Goal: Transaction & Acquisition: Purchase product/service

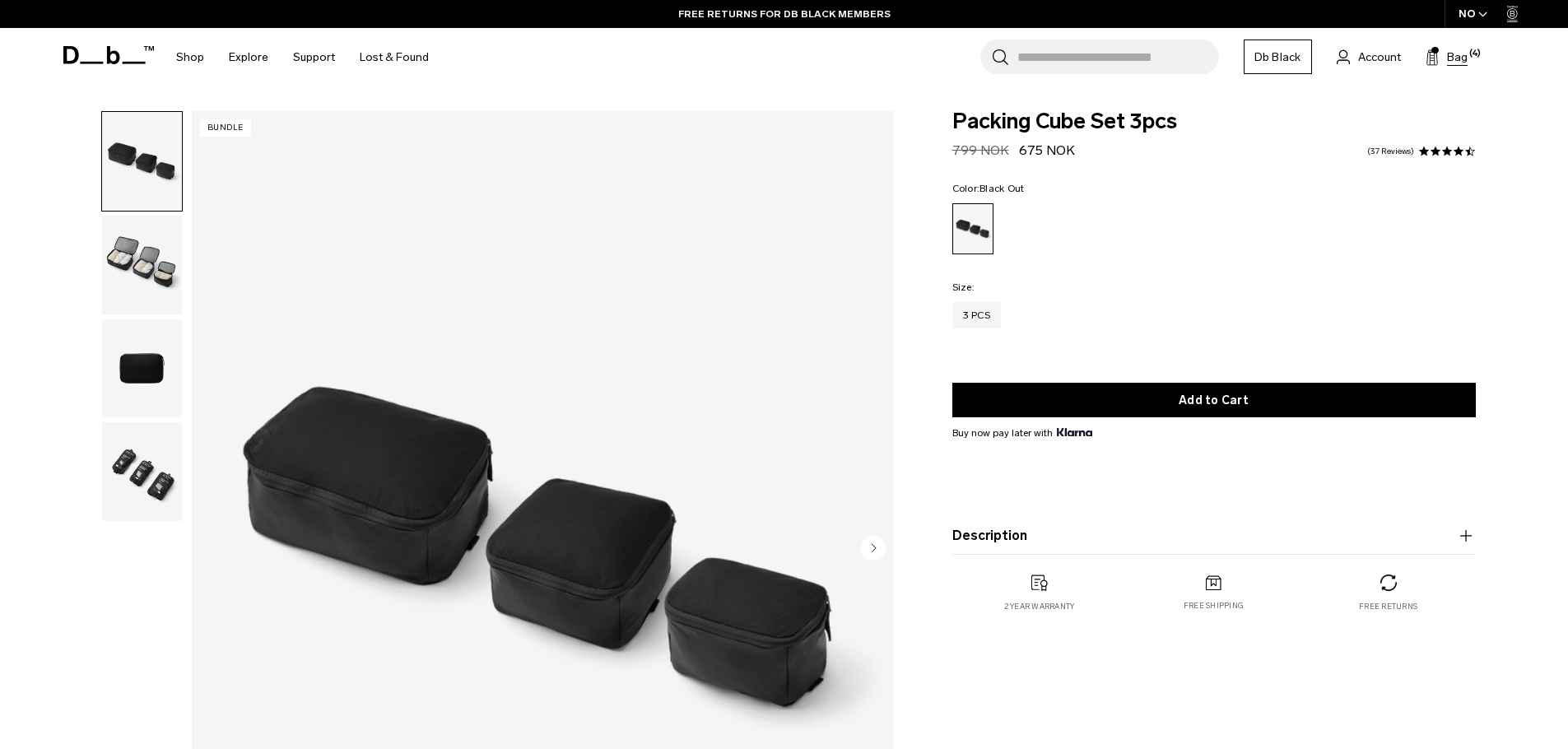
click at [1455, 58] on span "Bag" at bounding box center [1457, 56] width 20 height 18
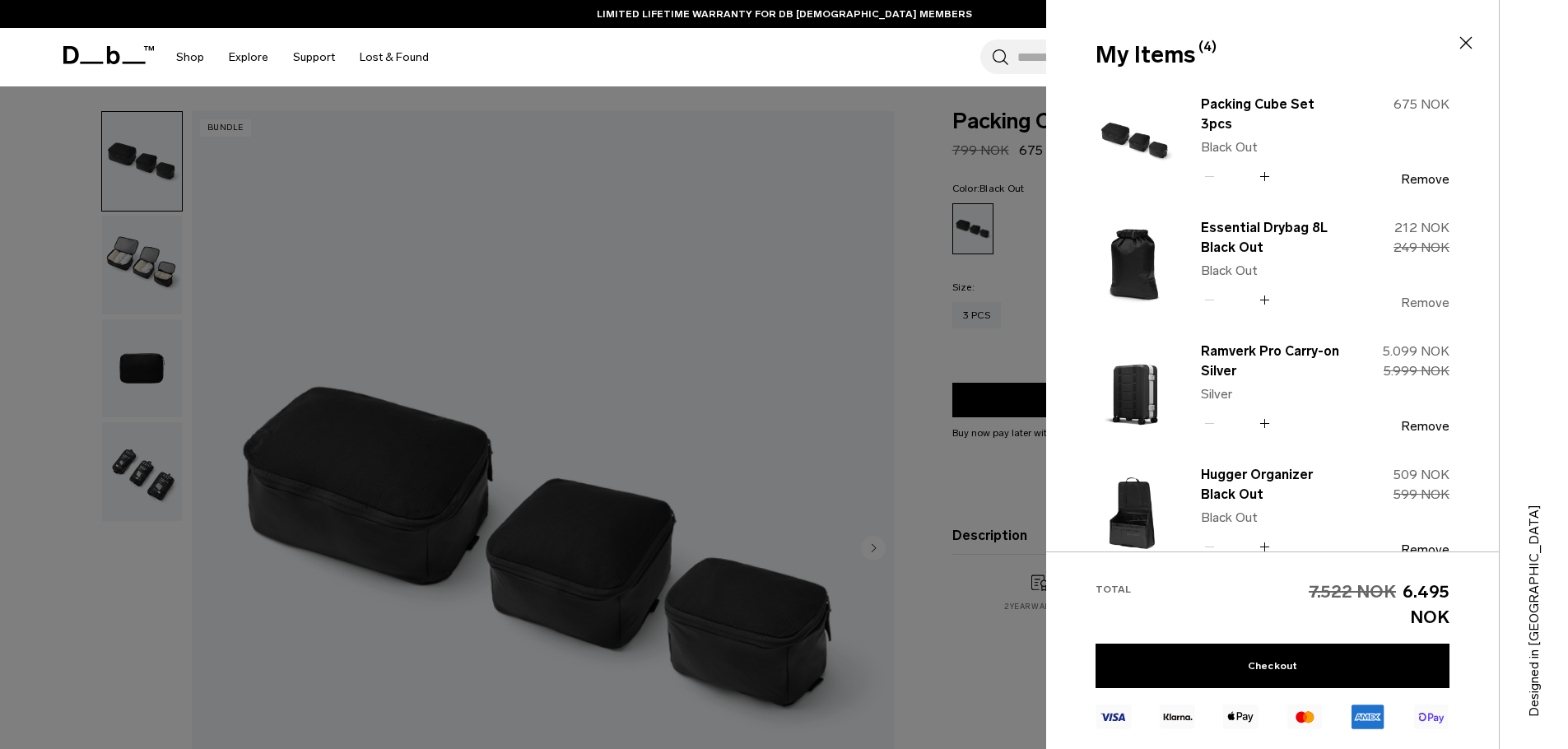
click at [1422, 305] on button "Remove" at bounding box center [1425, 302] width 48 height 15
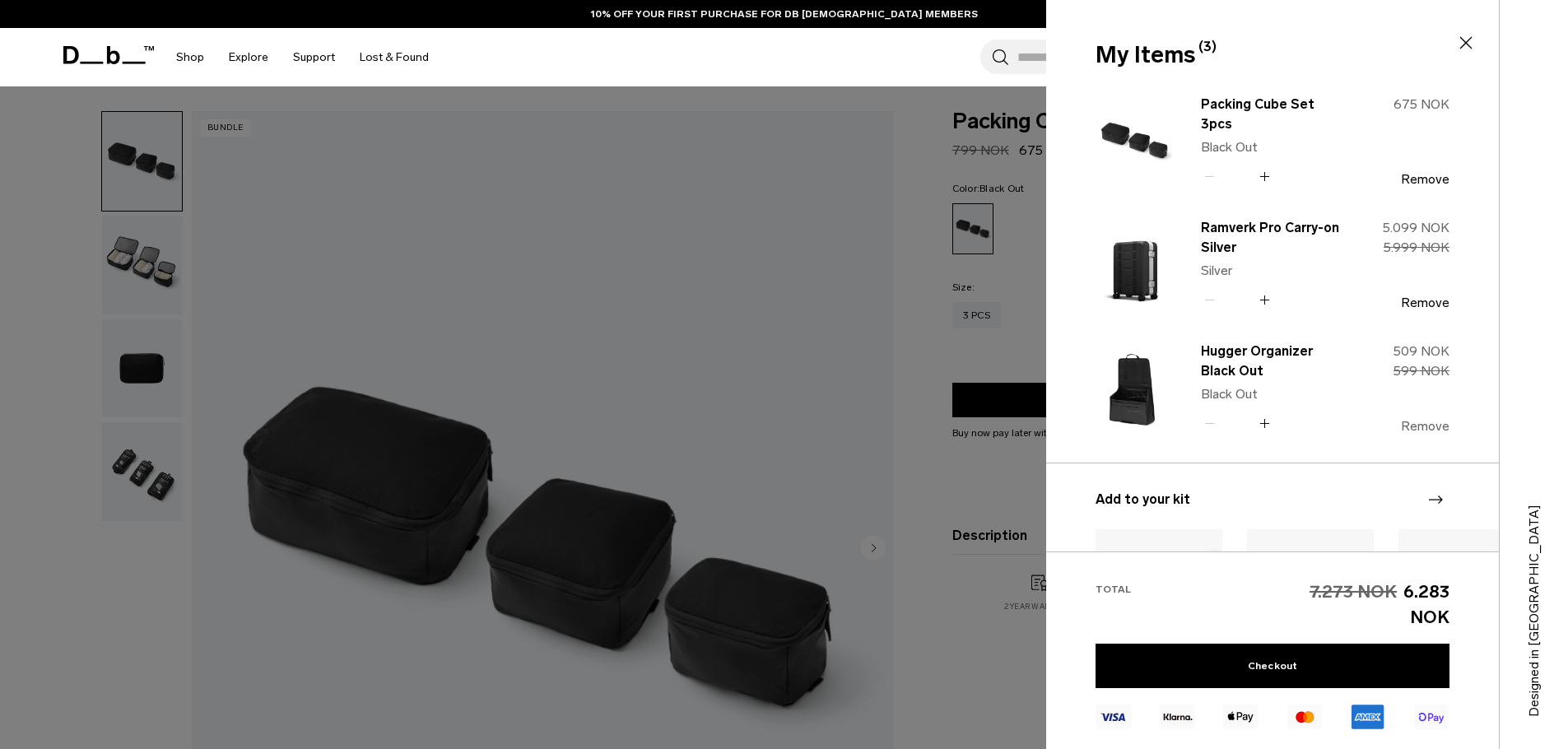
click at [1414, 428] on button "Remove" at bounding box center [1425, 426] width 48 height 15
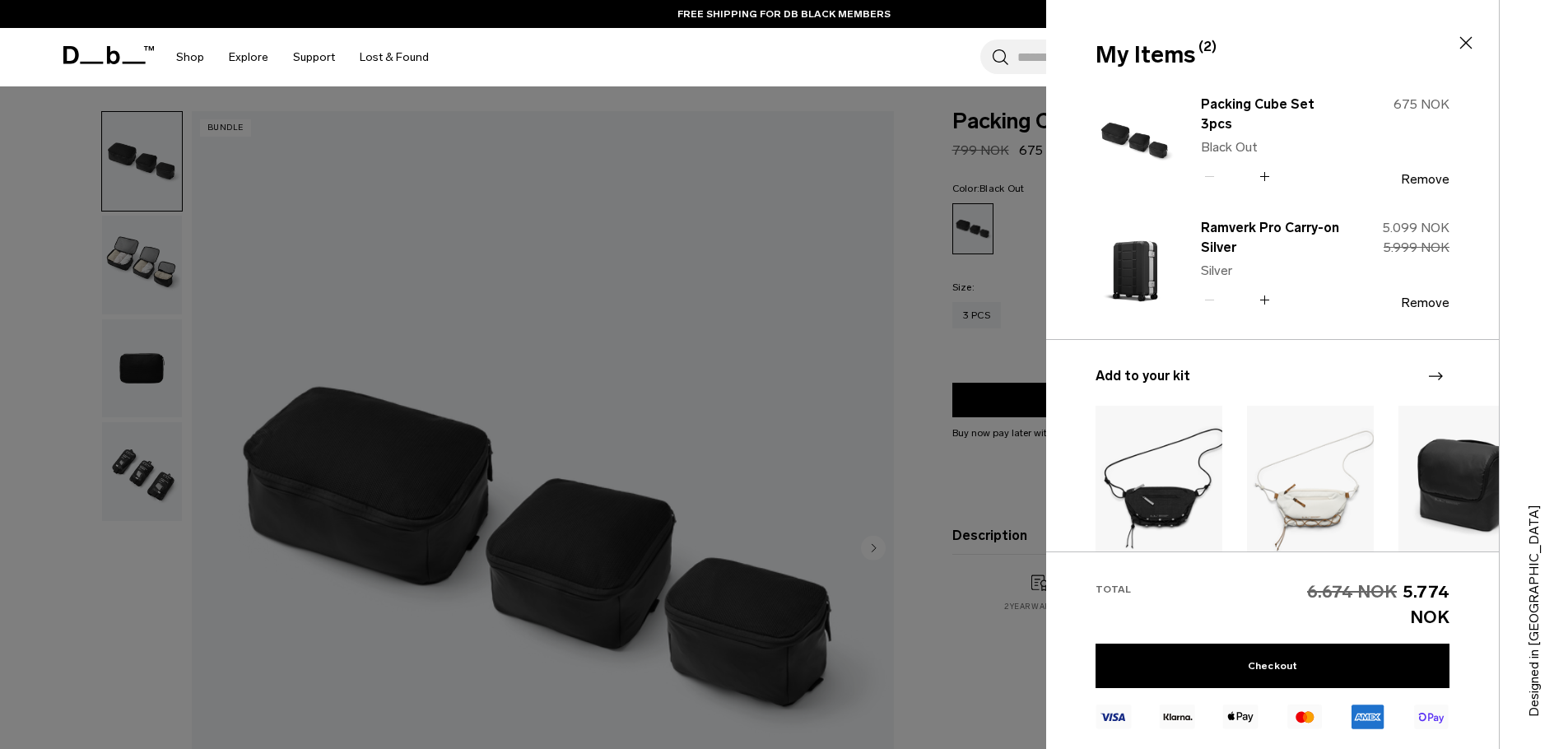
click at [901, 55] on div "Search for Bags, Luggage... Search Close Trending Products All Products Hugger …" at bounding box center [977, 56] width 1071 height 58
click at [1465, 41] on icon at bounding box center [1465, 43] width 19 height 19
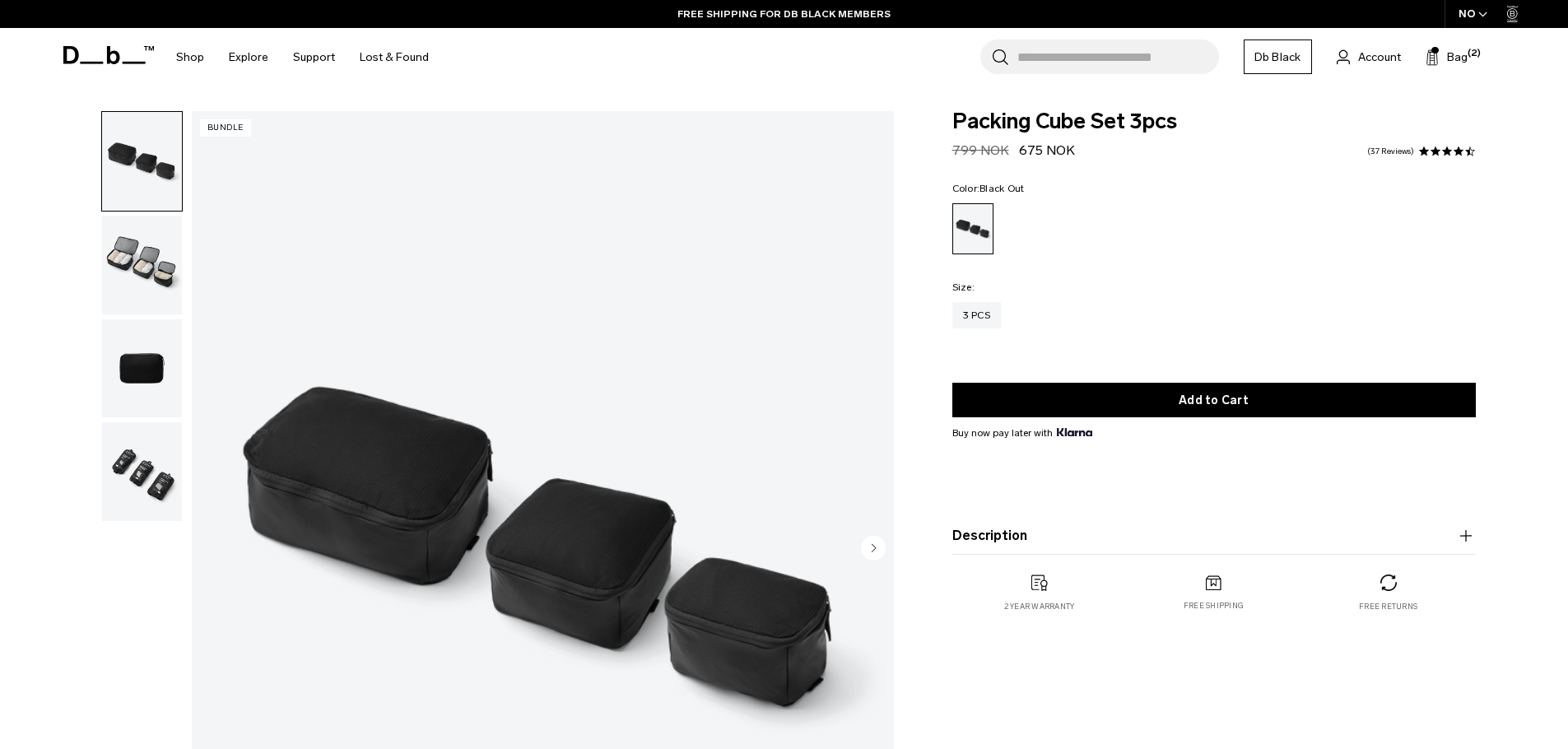
click at [1070, 55] on input "Search for Bags, Luggage..." at bounding box center [1118, 56] width 202 height 34
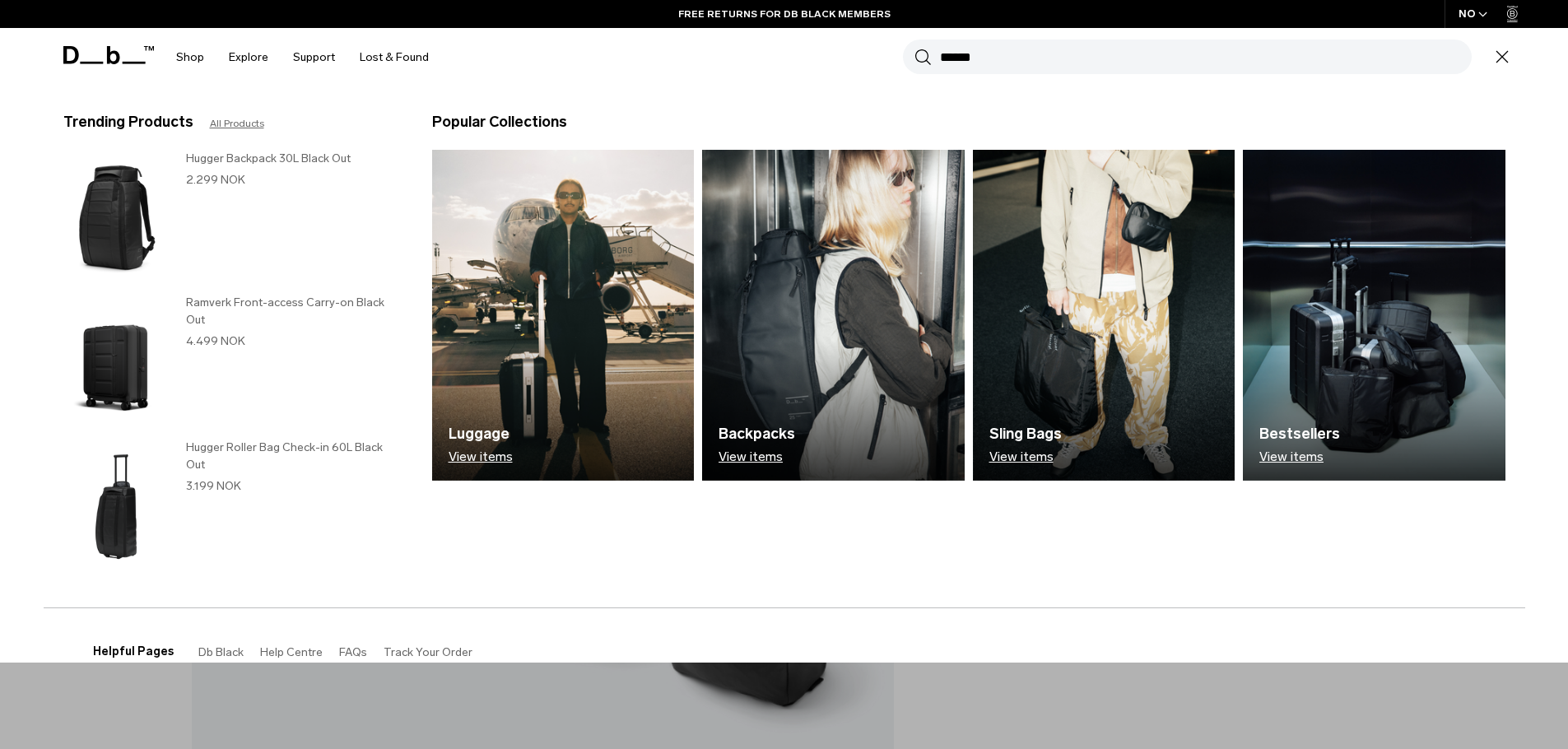
type input "******"
click at [914, 48] on button "Search" at bounding box center [922, 57] width 18 height 18
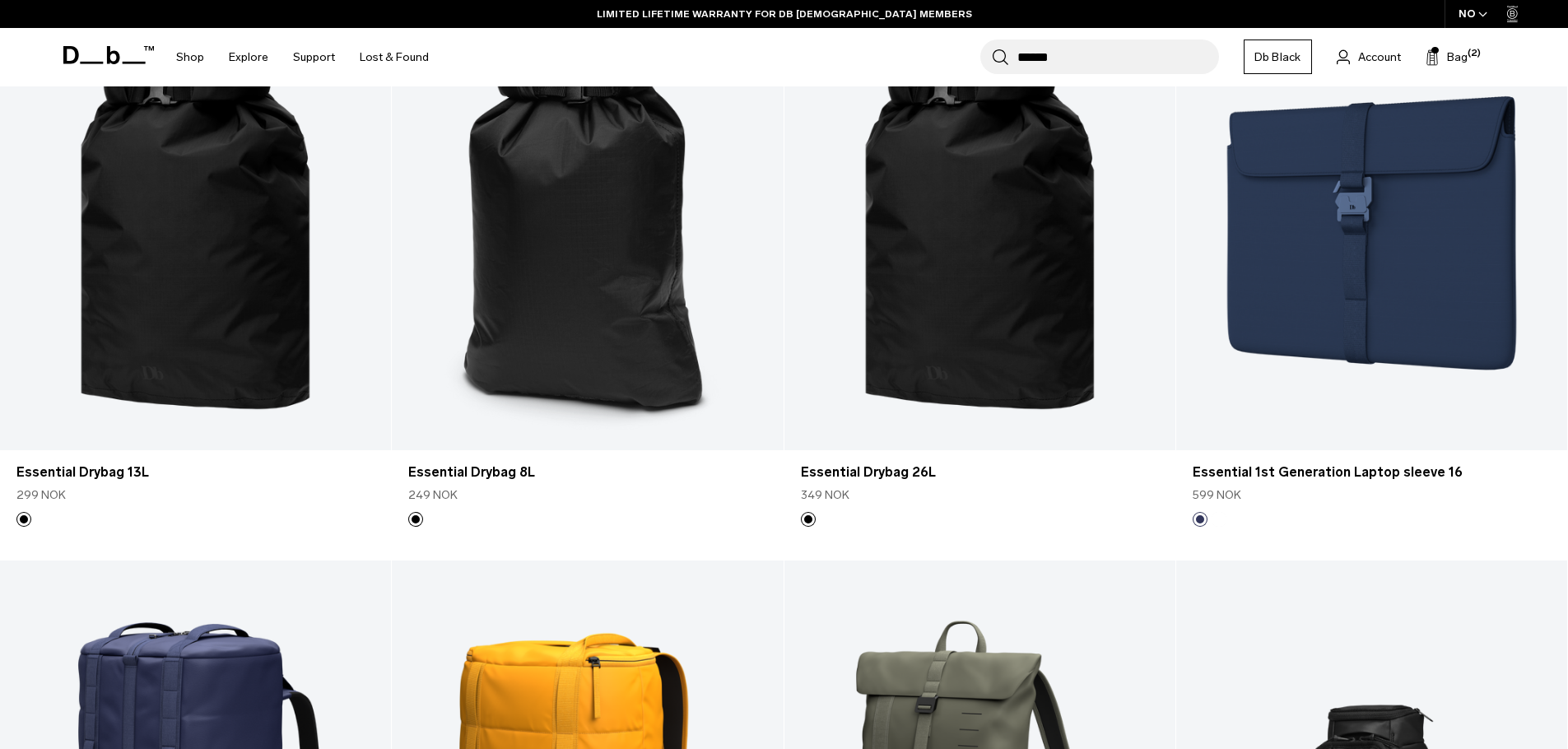
scroll to position [462, 0]
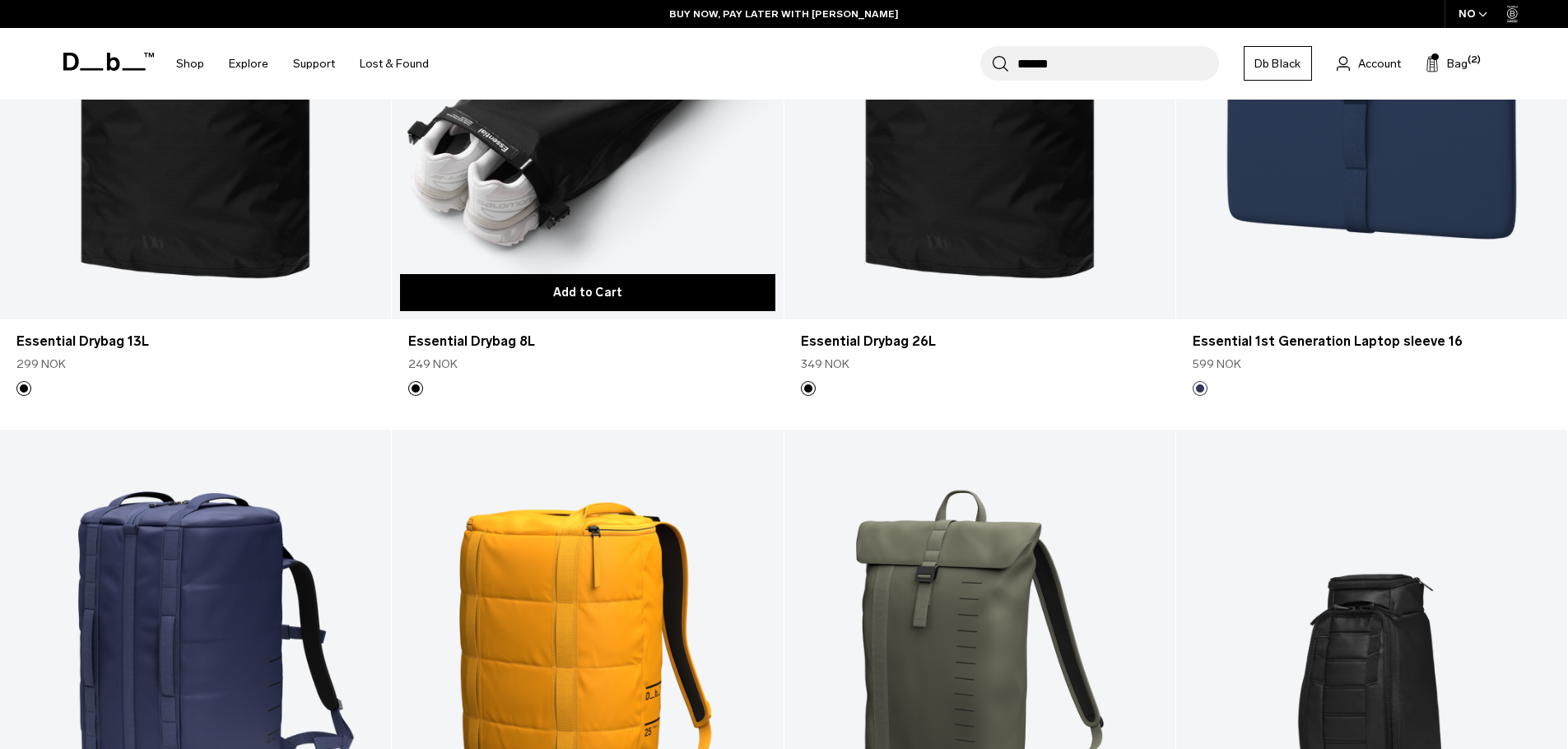
click at [586, 288] on button "Add to Cart" at bounding box center [586, 292] width 375 height 37
click at [584, 292] on button "Add to Cart" at bounding box center [586, 292] width 375 height 37
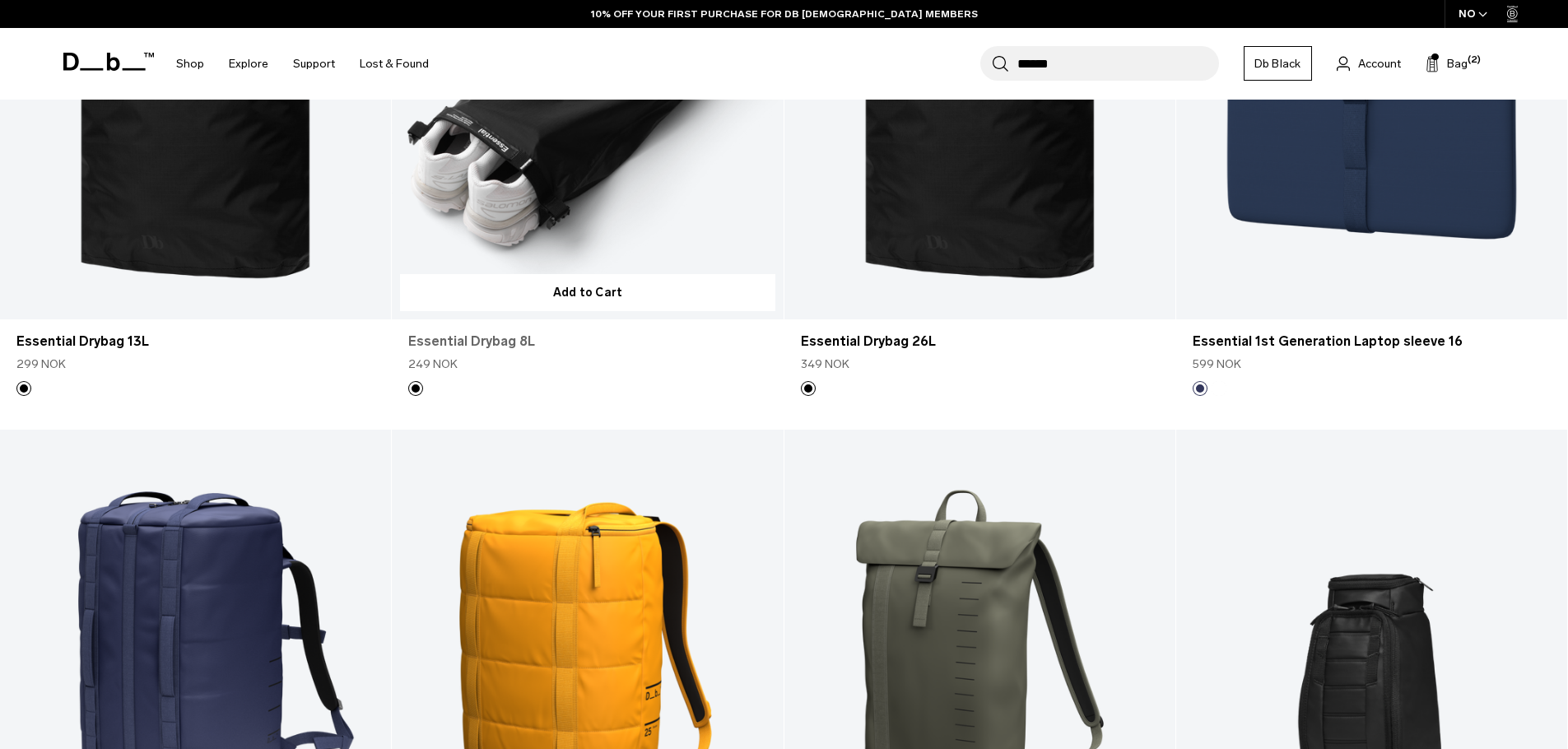
click at [486, 339] on link "Essential Drybag 8L" at bounding box center [586, 341] width 358 height 19
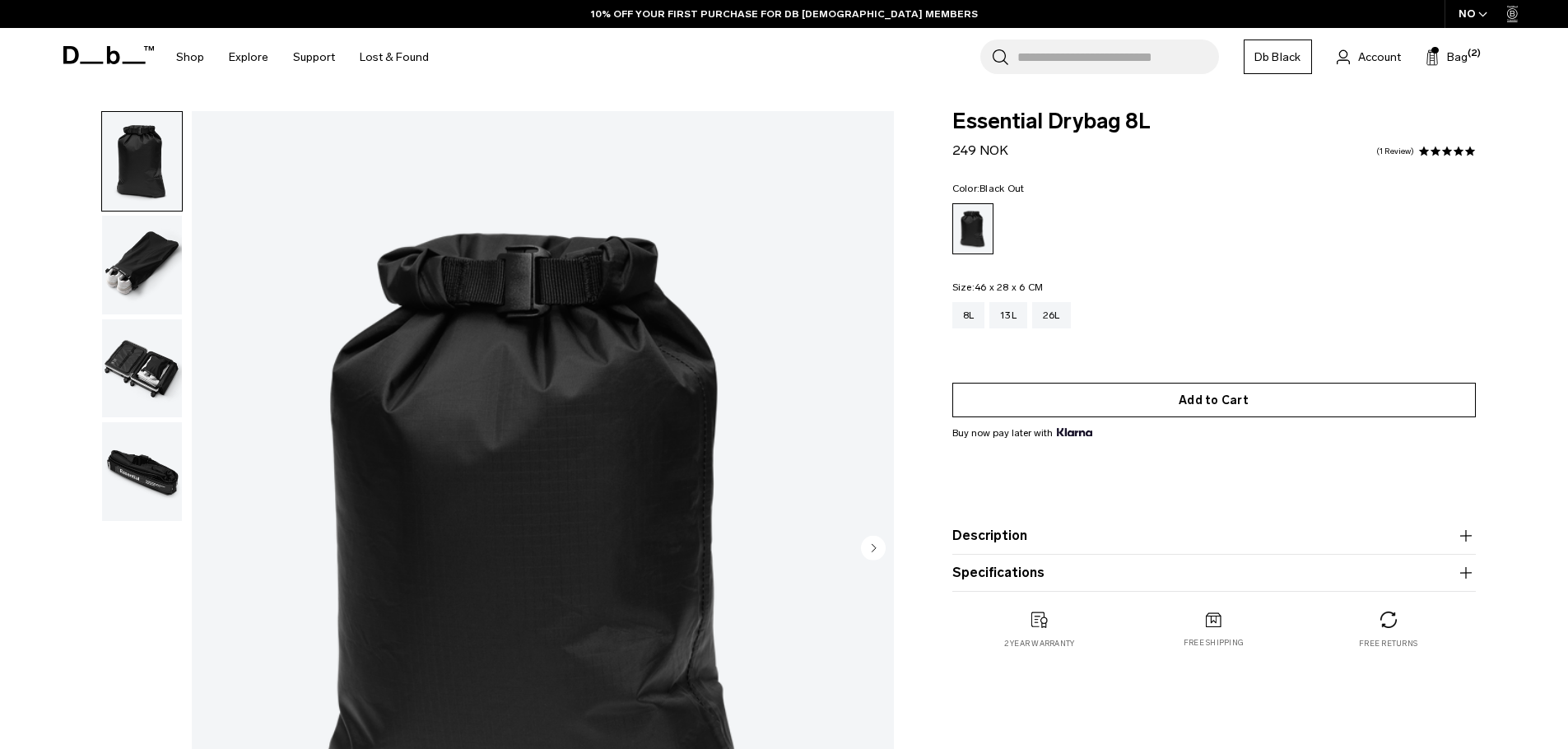
click at [1198, 400] on button "Add to Cart" at bounding box center [1214, 399] width 524 height 34
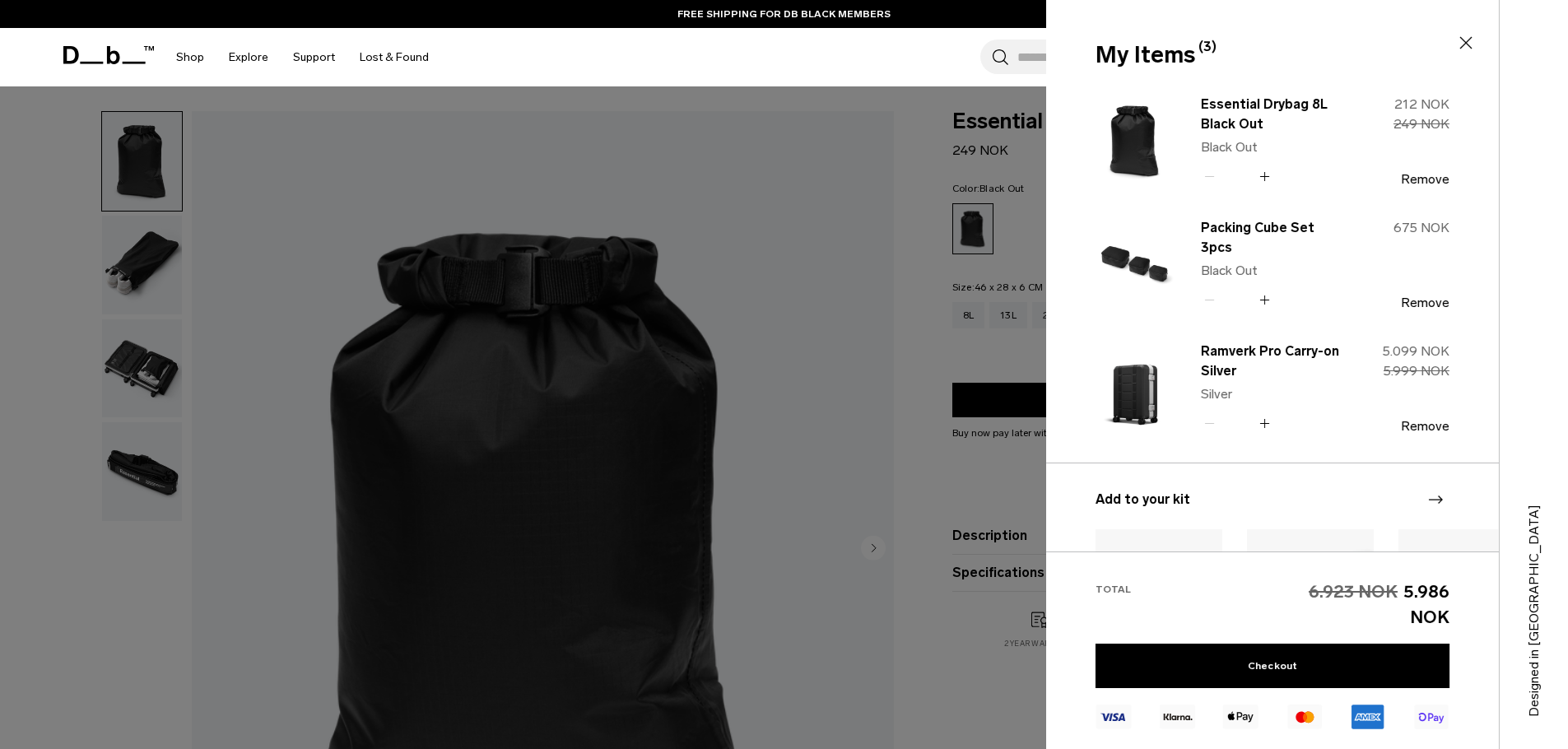
click at [913, 98] on div at bounding box center [784, 374] width 1568 height 749
